Goal: Navigation & Orientation: Find specific page/section

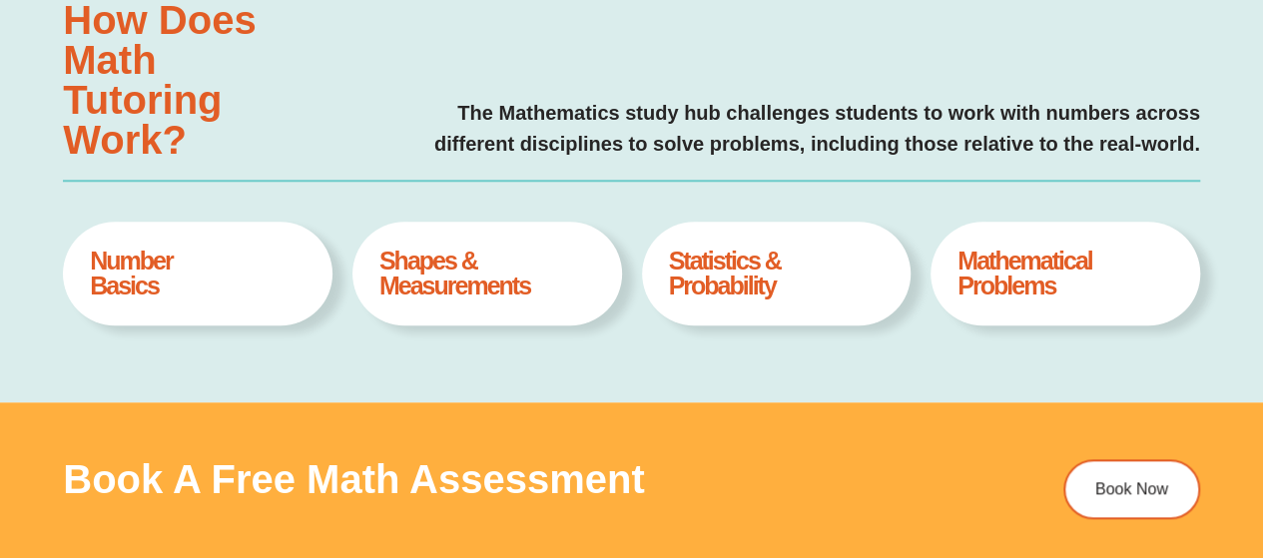
type input "*"
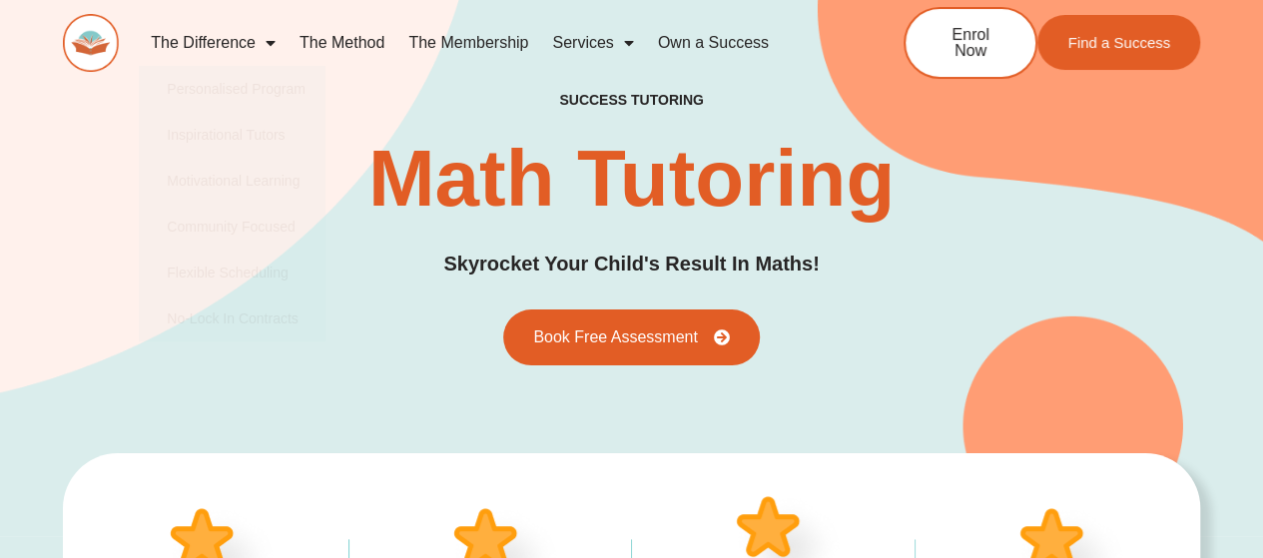
click at [353, 44] on link "The Method" at bounding box center [341, 43] width 109 height 46
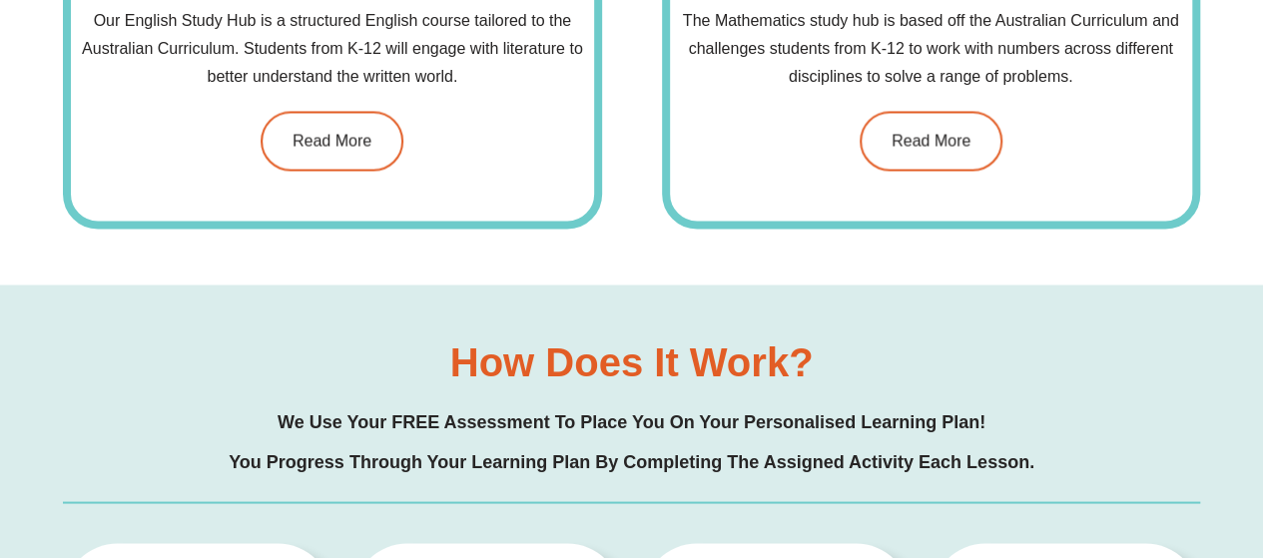
scroll to position [1697, 0]
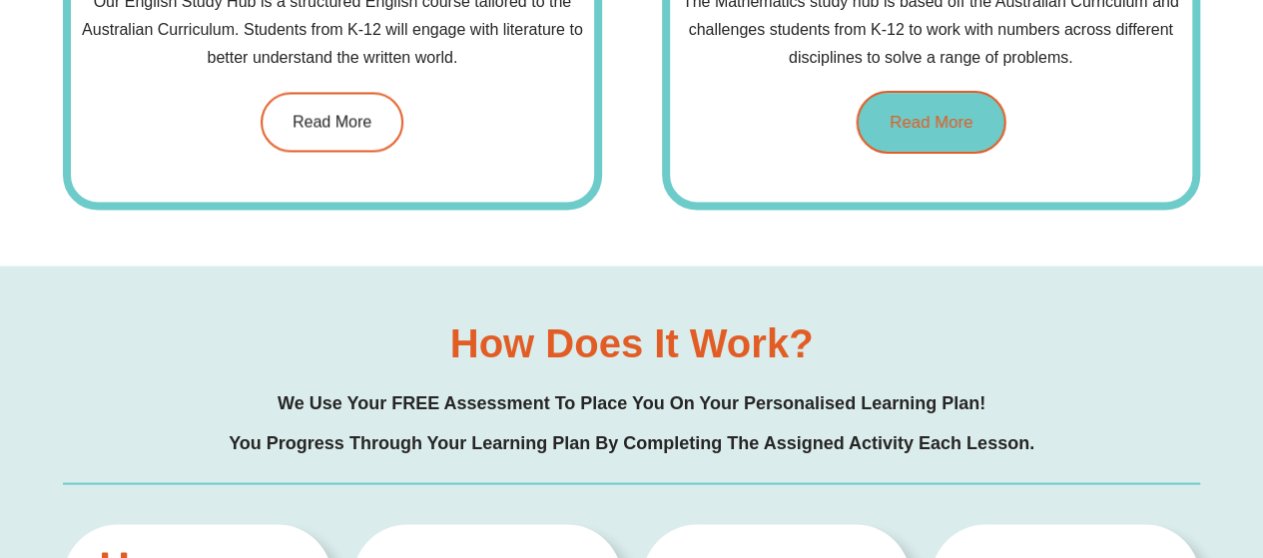
click at [972, 125] on link "Read More" at bounding box center [930, 121] width 150 height 63
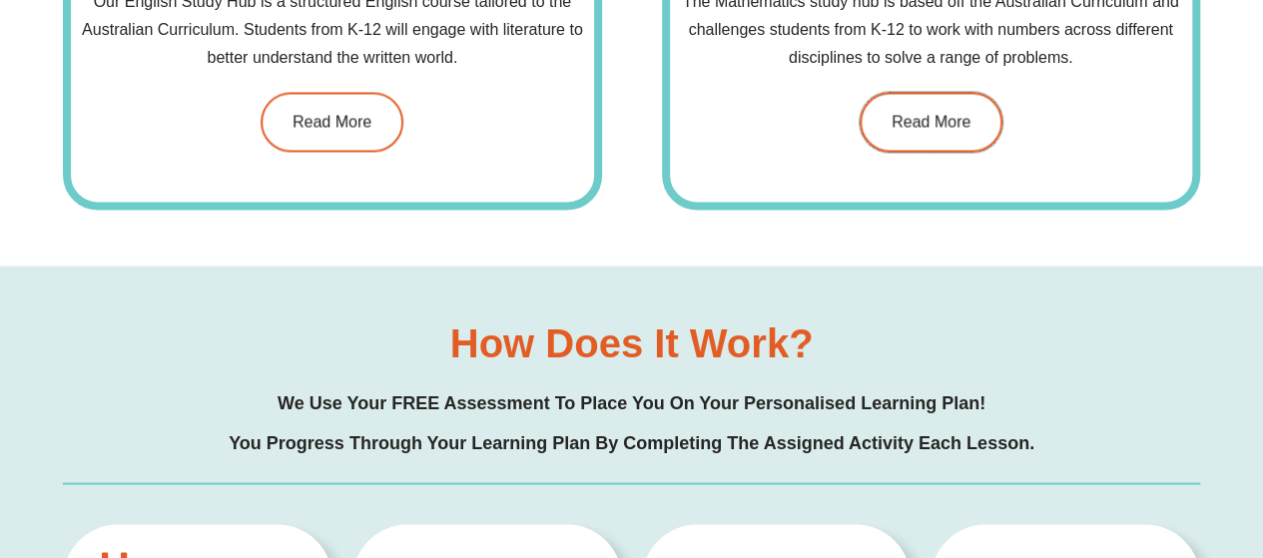
scroll to position [1799, 0]
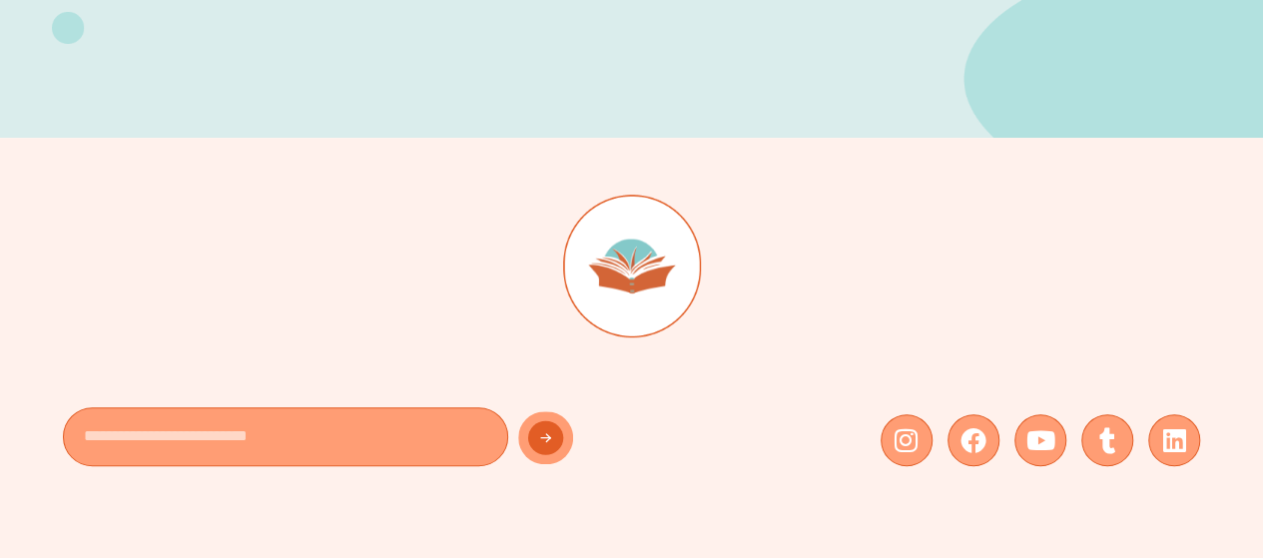
scroll to position [398, 0]
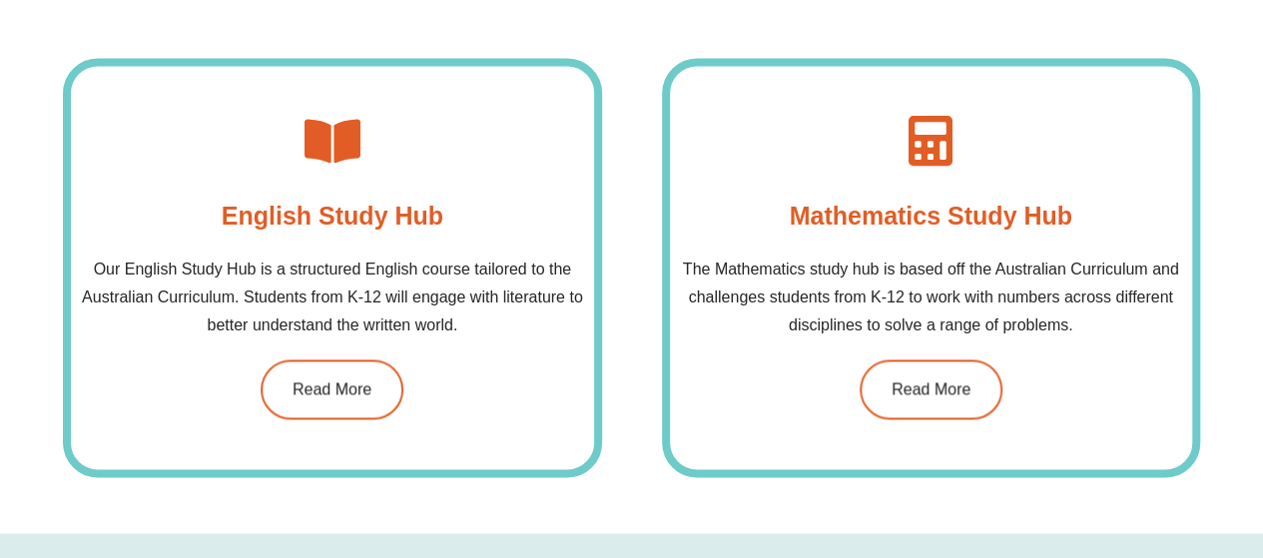
scroll to position [1649, 0]
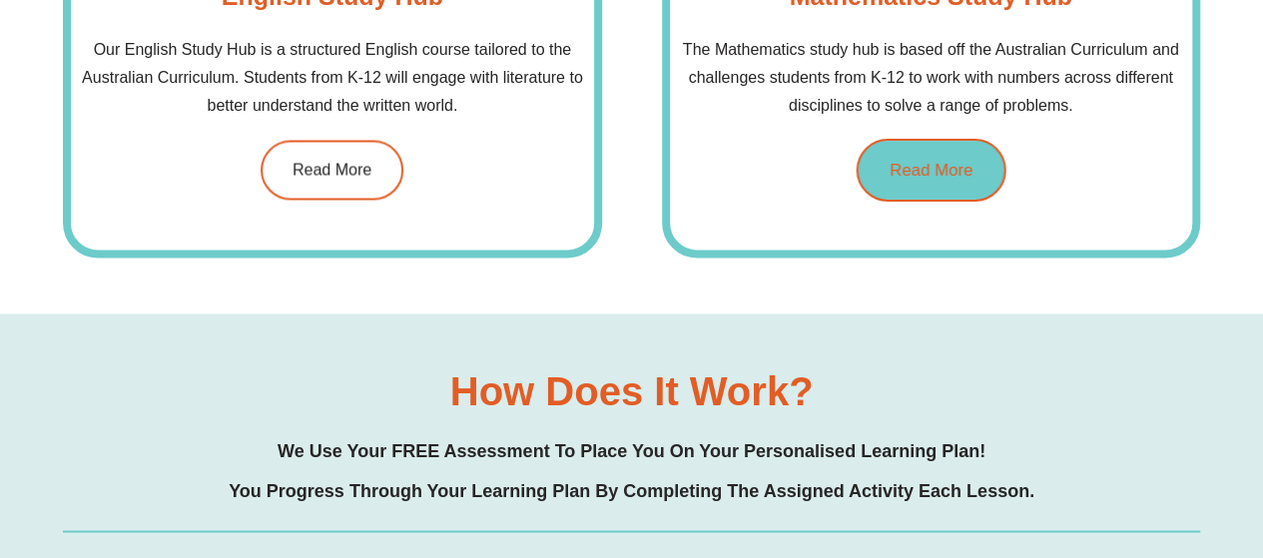
click at [944, 164] on span "Read More" at bounding box center [930, 169] width 83 height 17
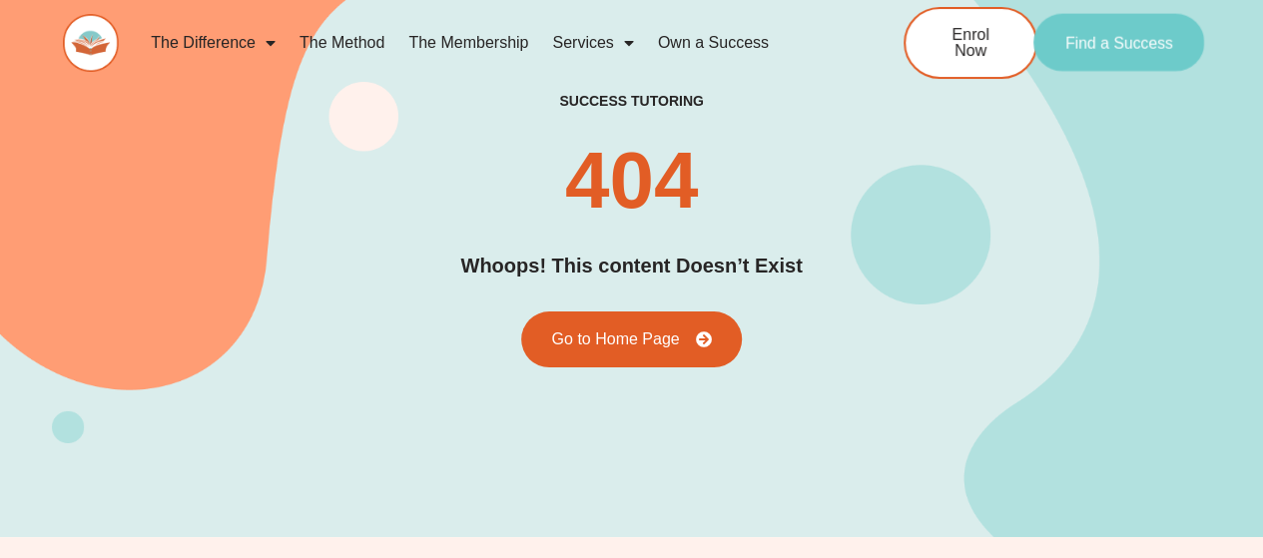
click at [1118, 36] on span "Find a Success" at bounding box center [1119, 43] width 108 height 16
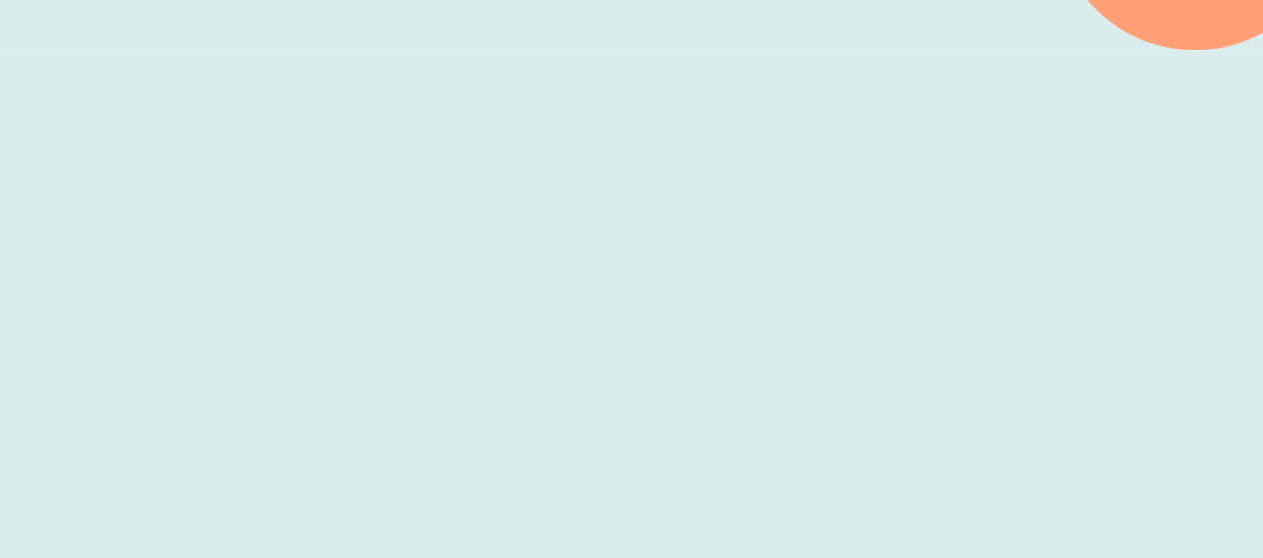
scroll to position [699, 0]
